Goal: Transaction & Acquisition: Purchase product/service

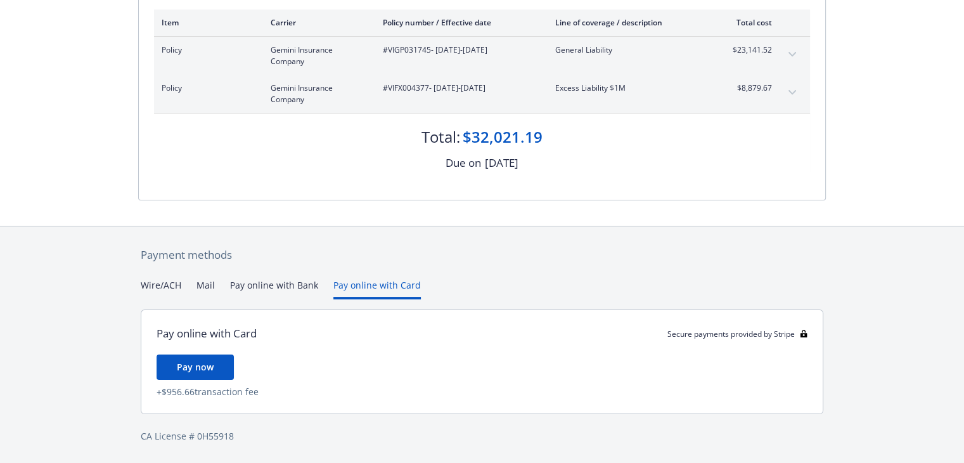
scroll to position [172, 0]
click at [368, 258] on div "Payment methods Wire/ACH Mail Pay online with Bank Pay online with Card Pay onl…" at bounding box center [482, 345] width 688 height 237
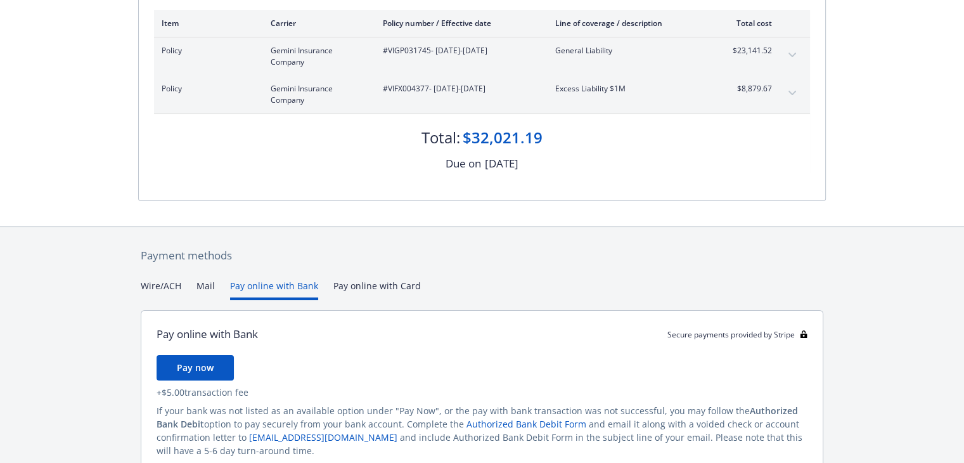
click at [261, 283] on button "Pay online with Bank" at bounding box center [274, 289] width 88 height 21
click at [202, 287] on button "Mail" at bounding box center [205, 289] width 18 height 21
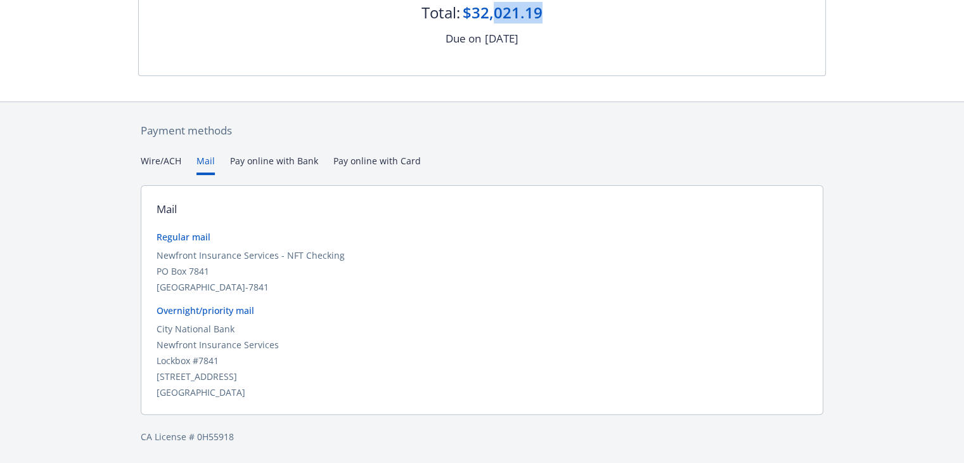
scroll to position [293, 0]
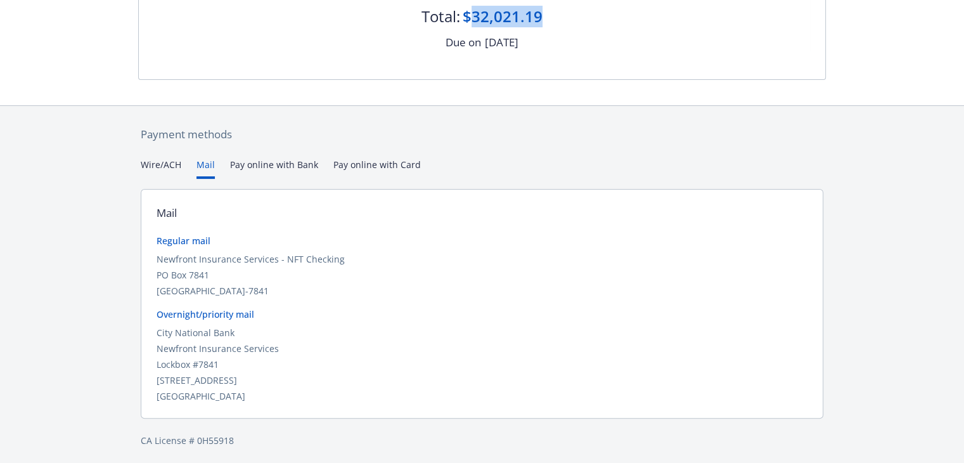
drag, startPoint x: 555, startPoint y: 5, endPoint x: 473, endPoint y: 15, distance: 81.8
click at [473, 15] on div "Total: $32,021.19" at bounding box center [482, 10] width 656 height 34
copy div "32,021.19"
